Goal: Communication & Community: Answer question/provide support

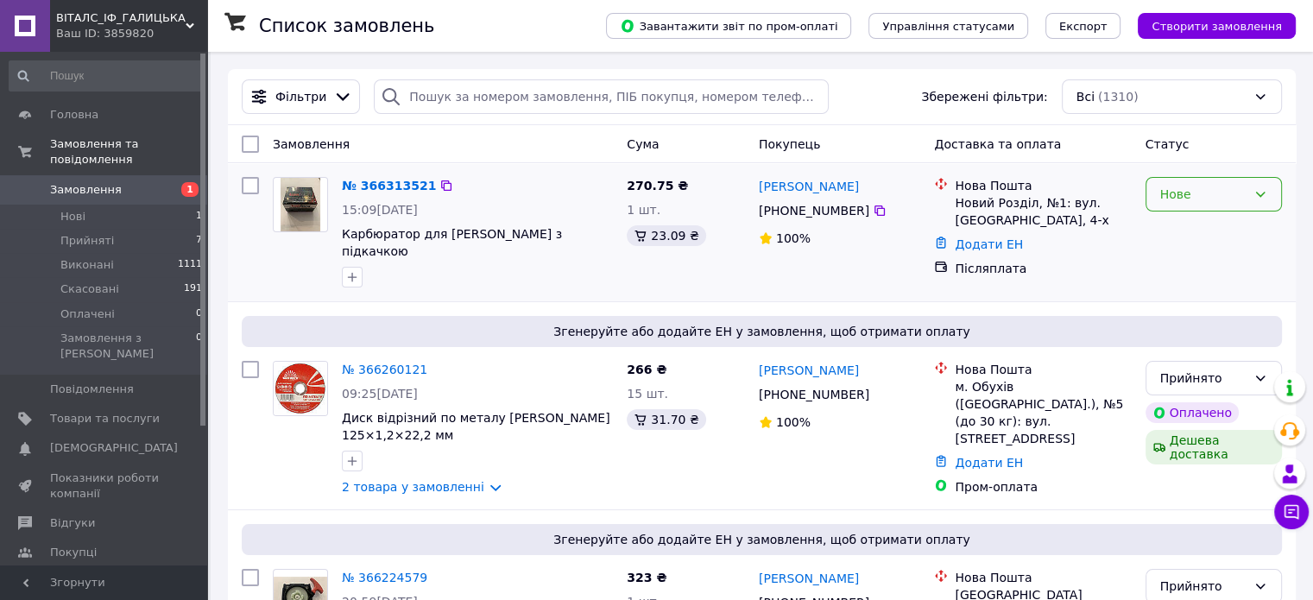
click at [1188, 193] on div "Нове" at bounding box center [1204, 194] width 86 height 19
click at [1185, 224] on li "Прийнято" at bounding box center [1213, 232] width 135 height 31
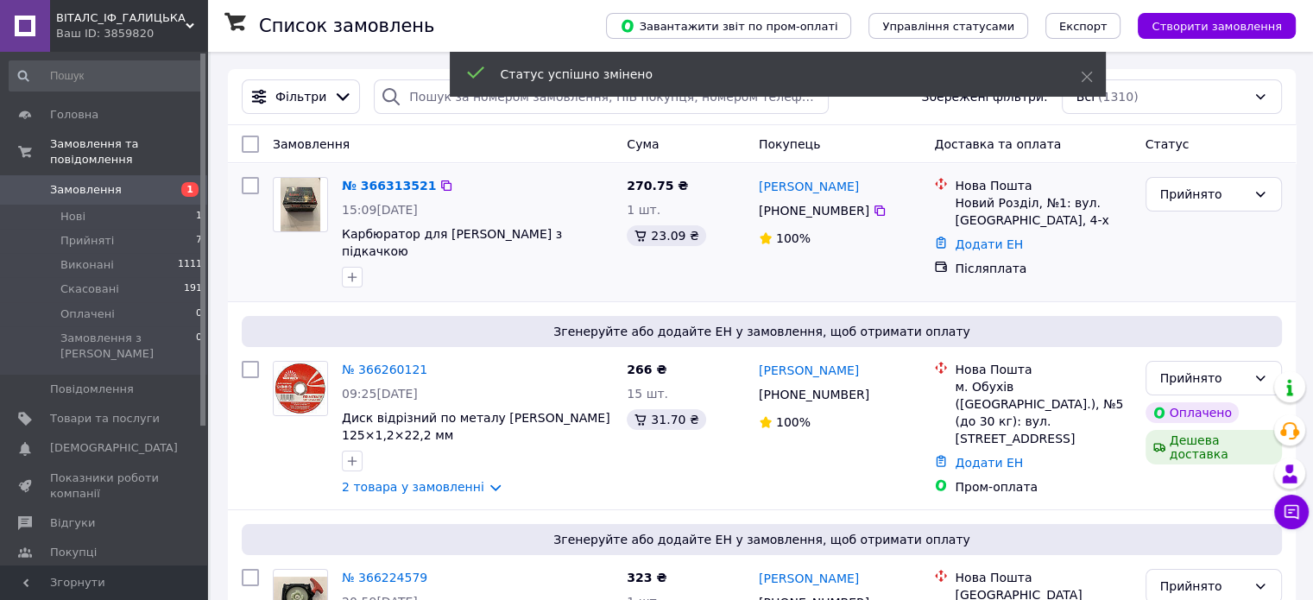
drag, startPoint x: 396, startPoint y: 192, endPoint x: 658, endPoint y: 170, distance: 262.5
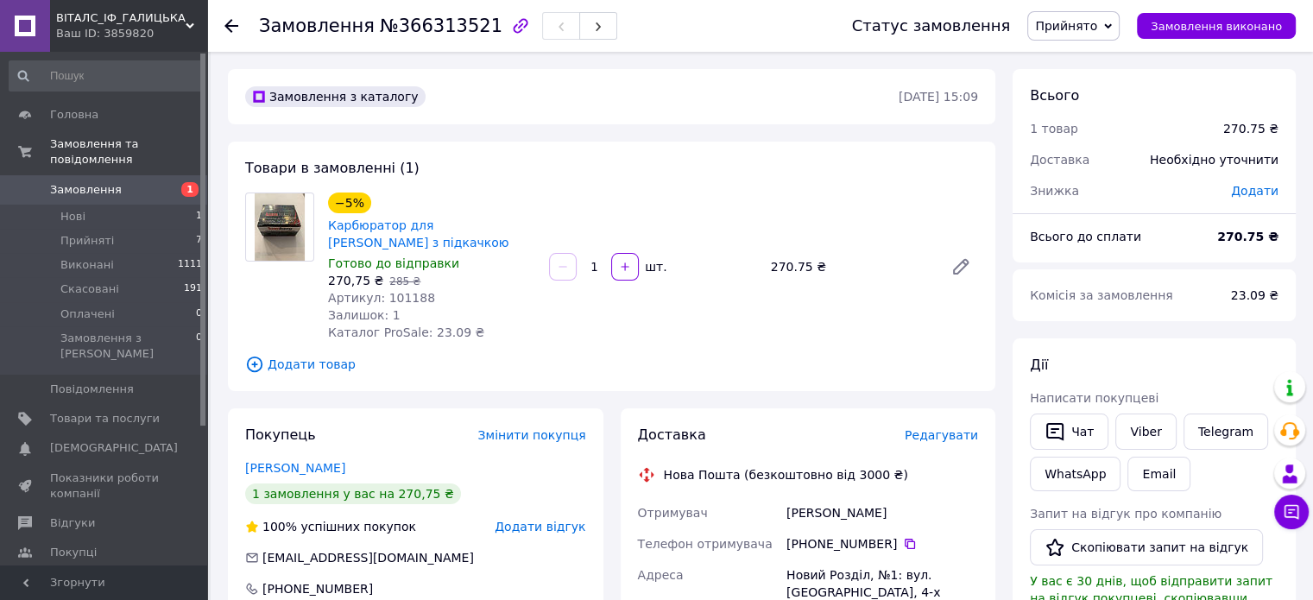
drag, startPoint x: 976, startPoint y: 330, endPoint x: 976, endPoint y: 343, distance: 13.0
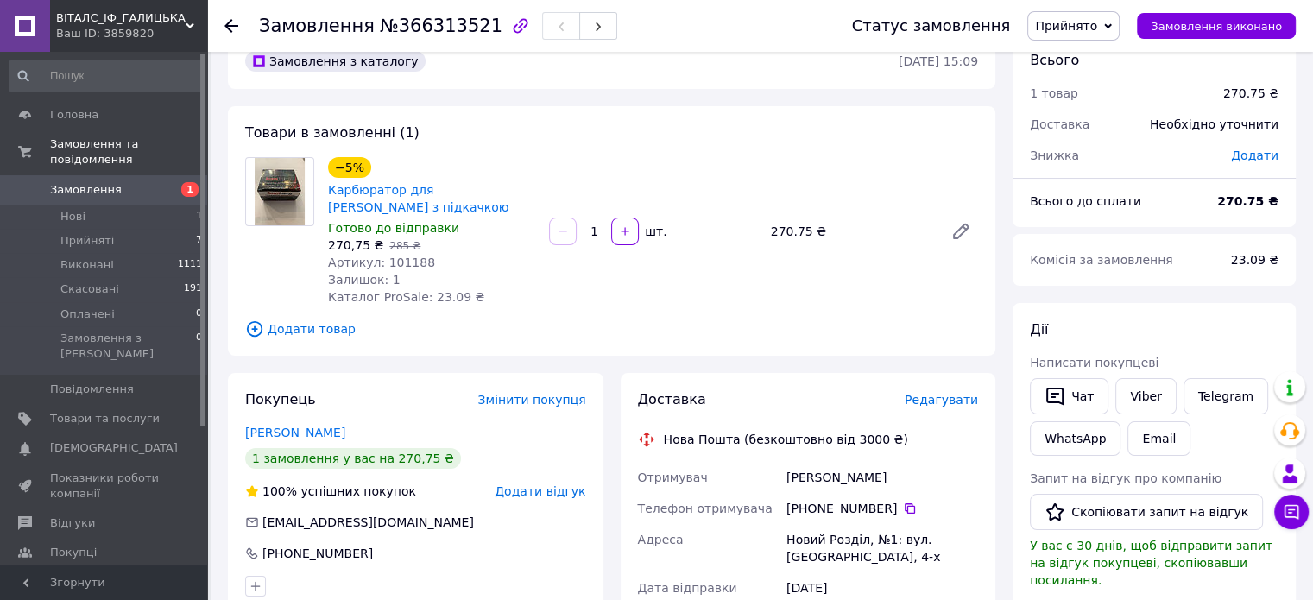
scroll to position [54, 0]
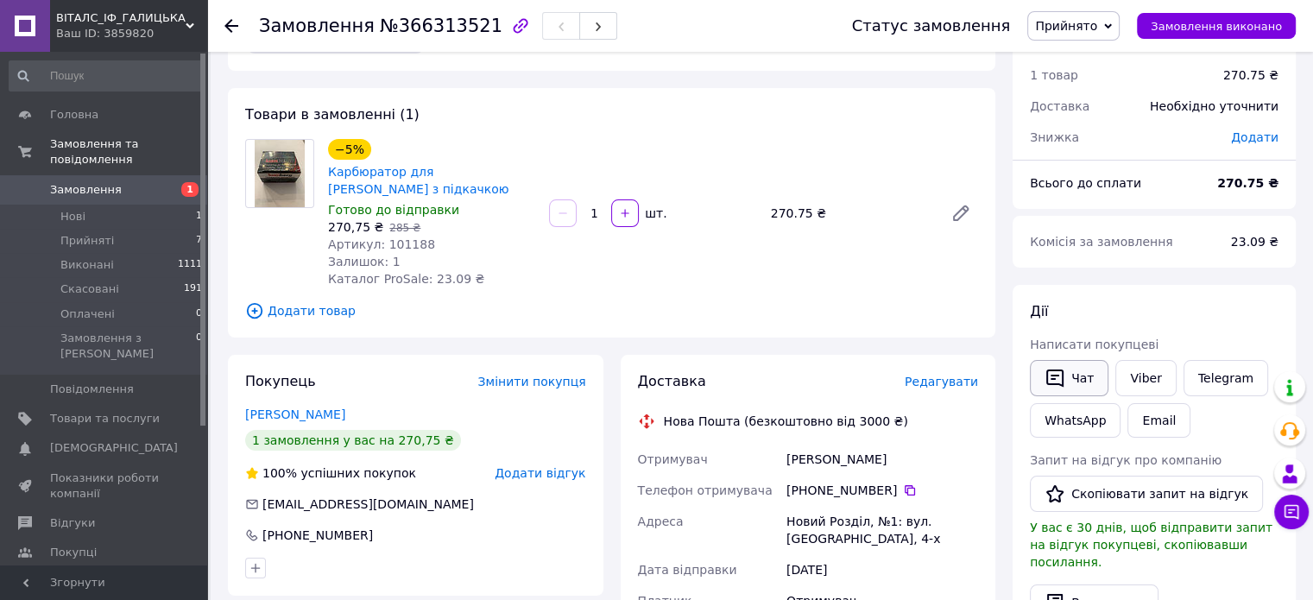
click at [1088, 378] on button "Чат" at bounding box center [1069, 378] width 79 height 36
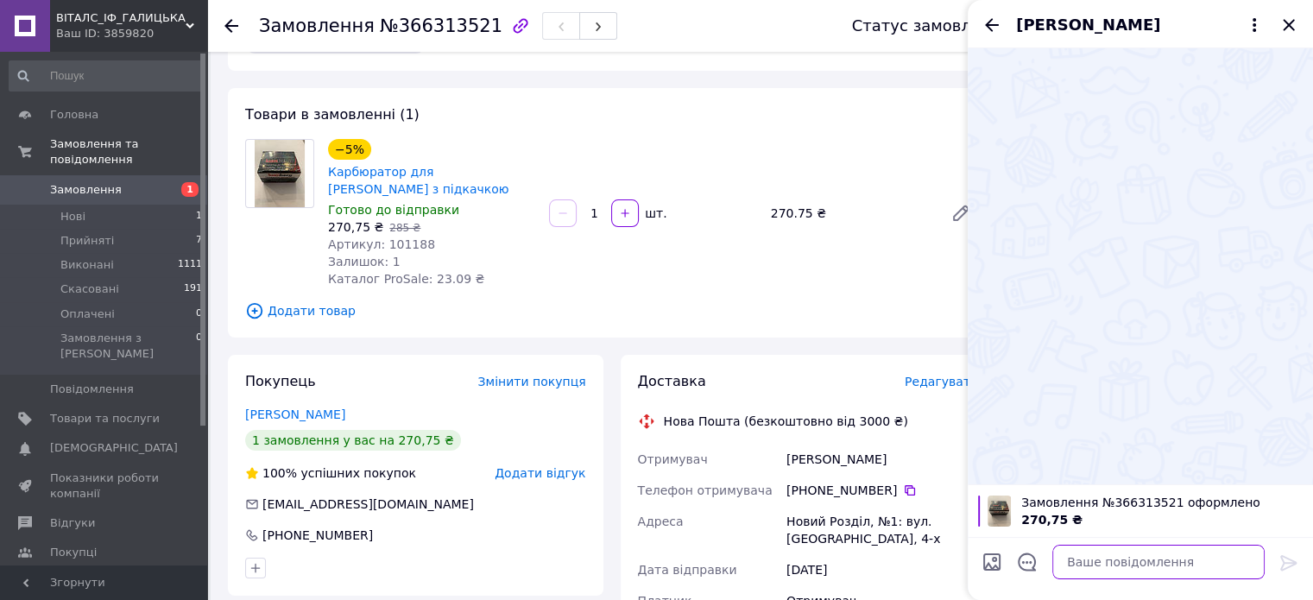
click at [1083, 554] on textarea at bounding box center [1159, 562] width 212 height 35
type textarea "L"
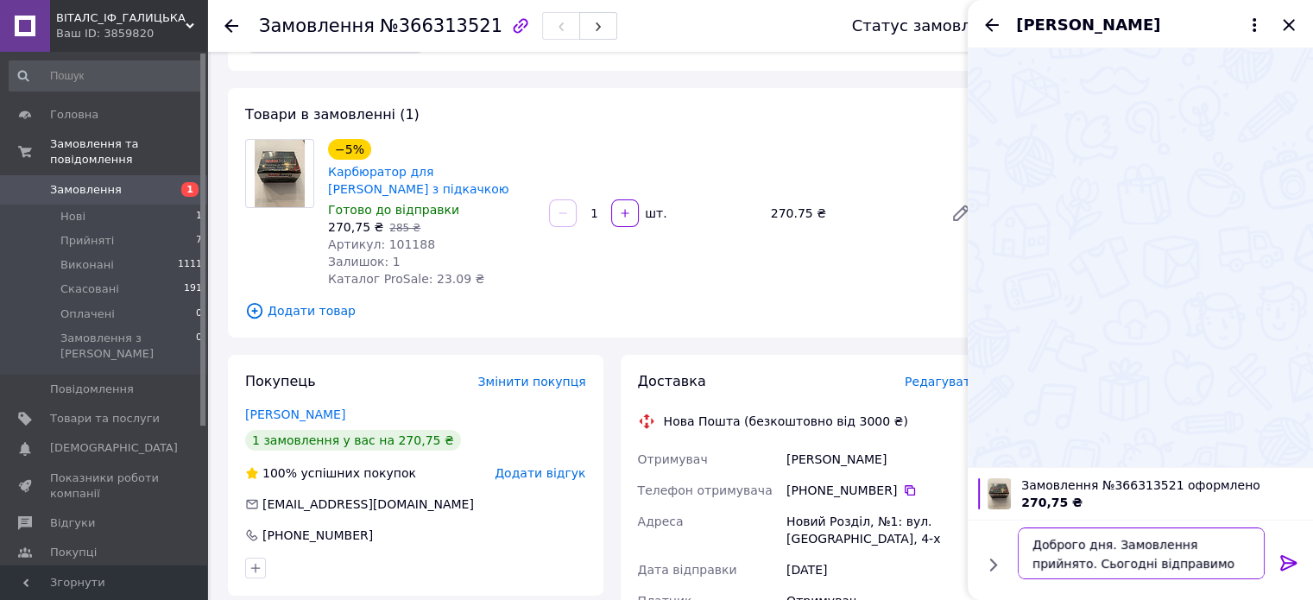
click at [1080, 563] on textarea "Доброго дня. Замовлення прийнято. Сьогодні відправимо" at bounding box center [1141, 554] width 247 height 52
type textarea "Доброго дня. Замовлення прийнято. Завтра відправимо"
click at [1284, 566] on icon at bounding box center [1289, 563] width 21 height 21
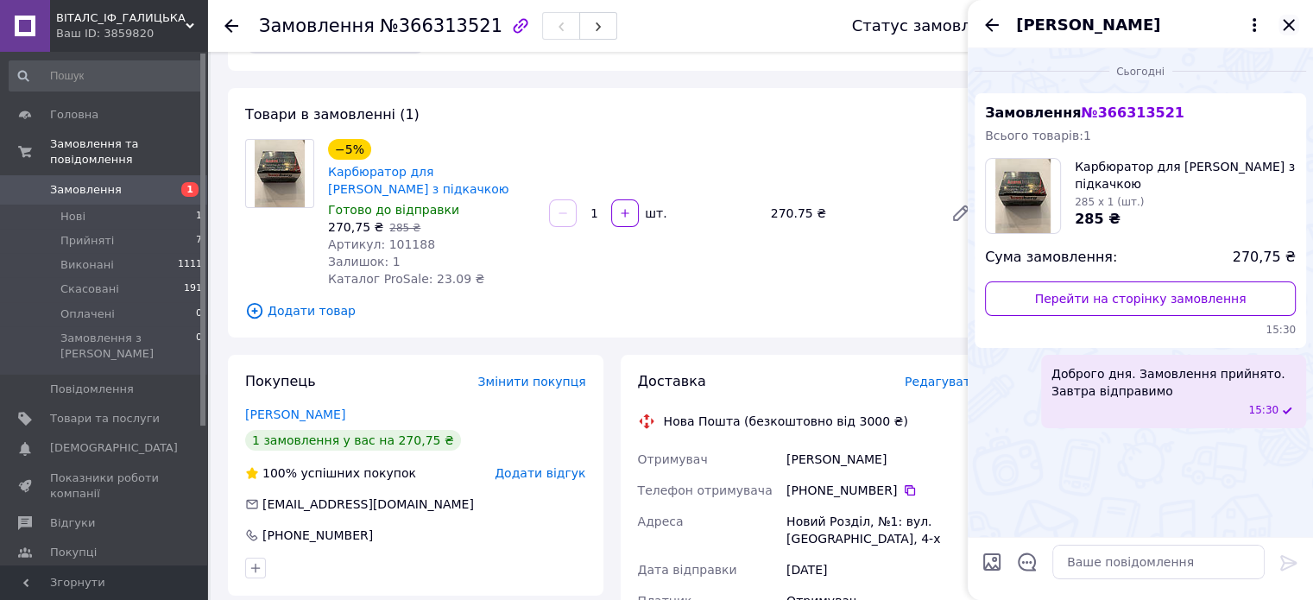
click at [1289, 25] on icon "Закрити" at bounding box center [1288, 24] width 11 height 11
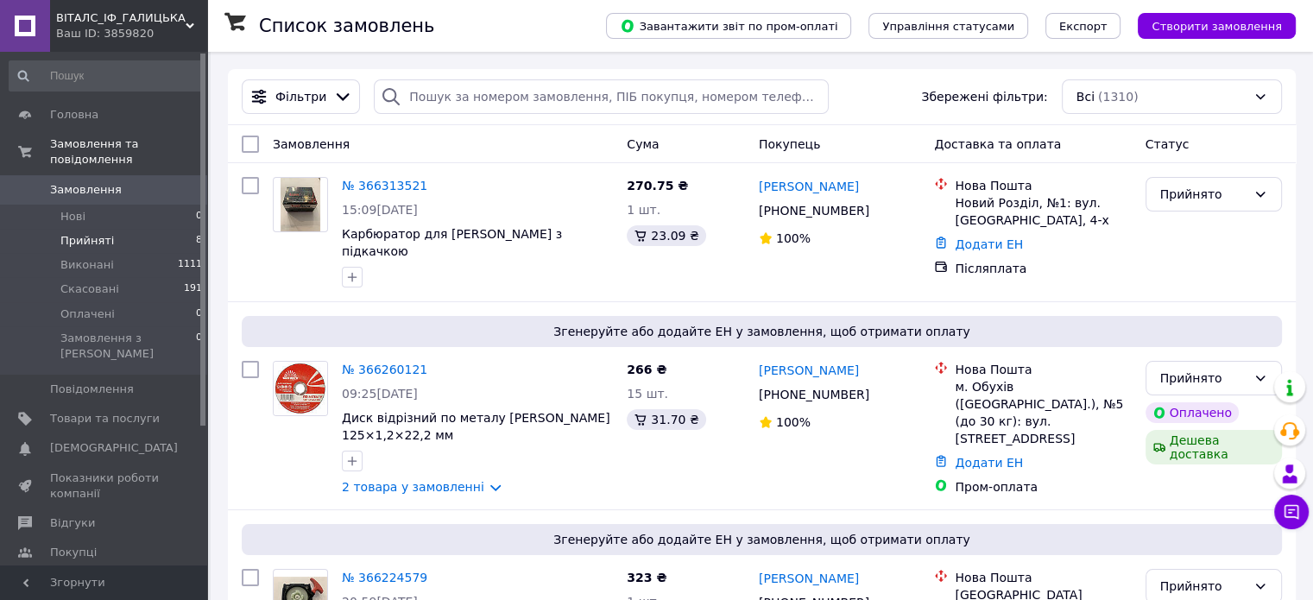
click at [90, 233] on span "Прийняті" at bounding box center [87, 241] width 54 height 16
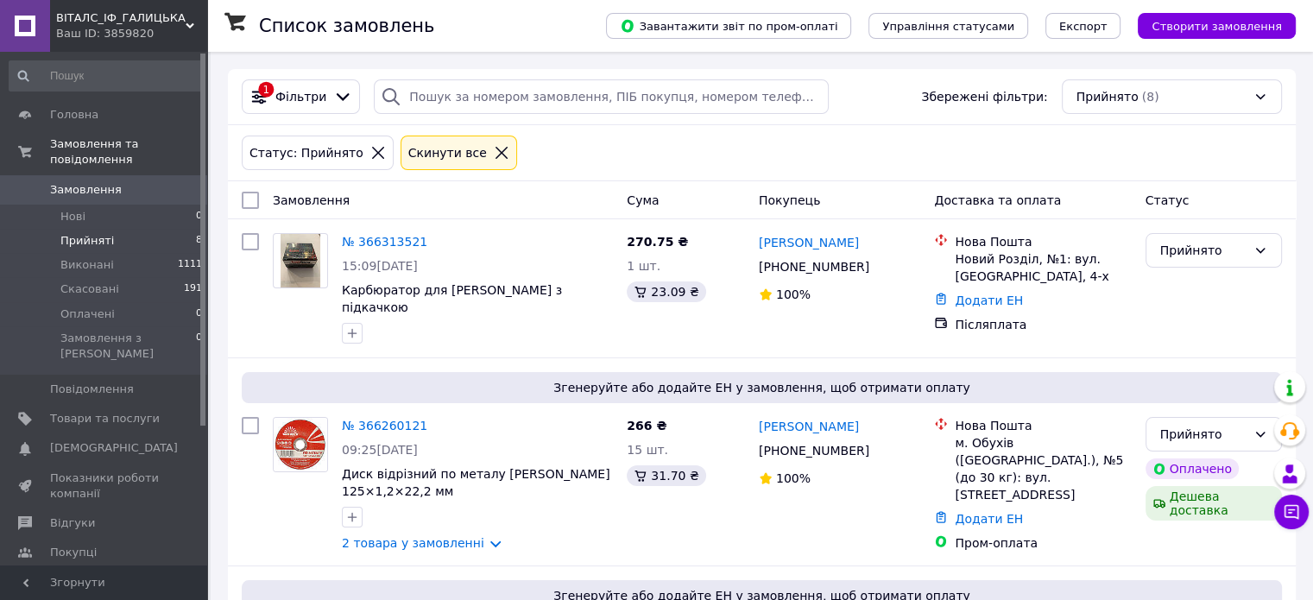
click at [62, 233] on span "Прийняті" at bounding box center [87, 241] width 54 height 16
